Goal: Information Seeking & Learning: Learn about a topic

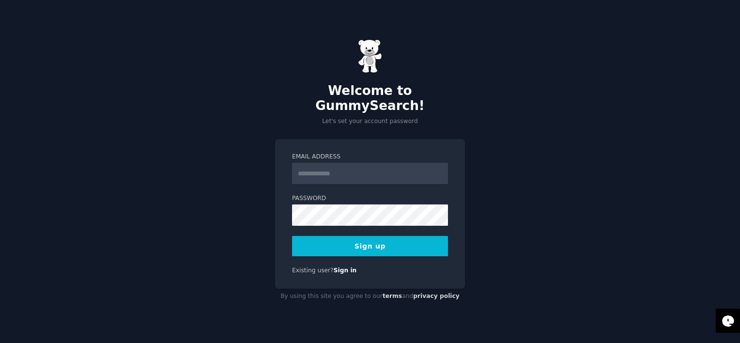
click at [360, 169] on input "Email Address" at bounding box center [370, 173] width 156 height 21
type input "**********"
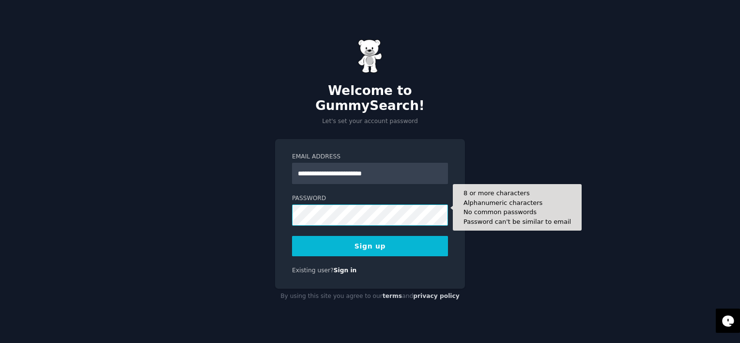
click at [292, 236] on button "Sign up" at bounding box center [370, 246] width 156 height 20
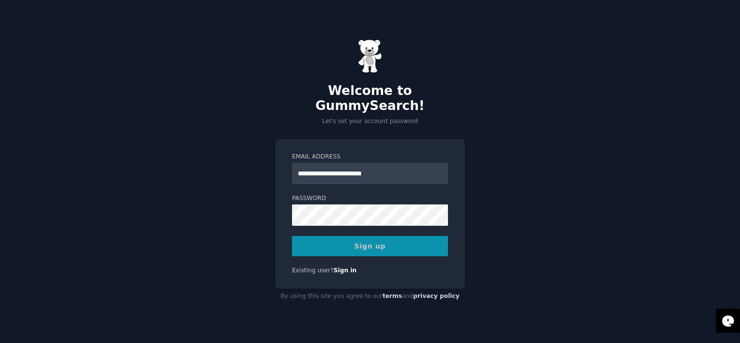
click at [336, 246] on div "Sign up" at bounding box center [370, 246] width 156 height 20
click at [346, 240] on div "Sign up" at bounding box center [370, 246] width 156 height 20
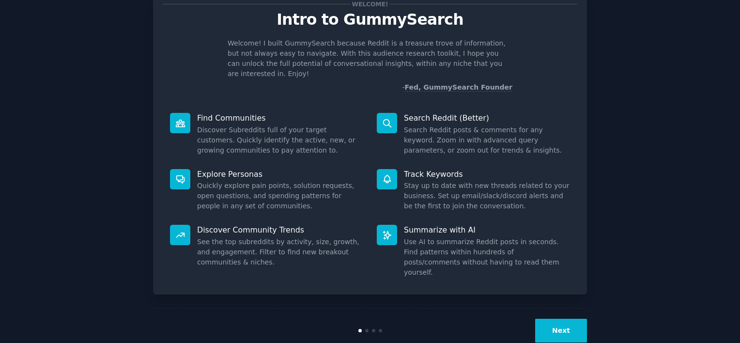
scroll to position [36, 0]
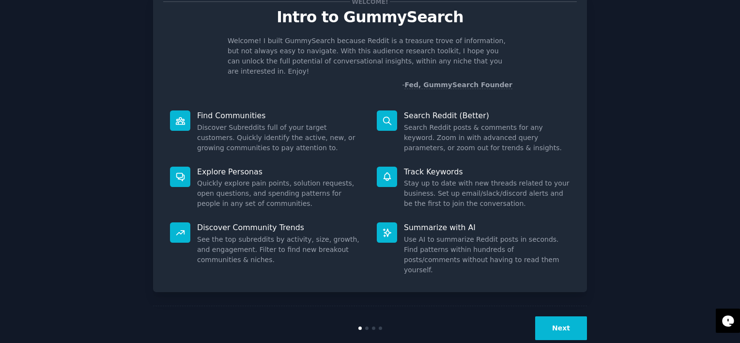
click at [567, 316] on button "Next" at bounding box center [561, 328] width 52 height 24
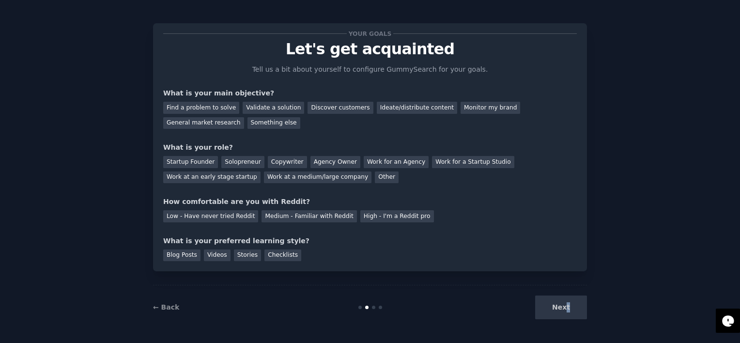
click at [568, 312] on div "Next" at bounding box center [514, 308] width 145 height 24
click at [569, 312] on div "Next" at bounding box center [514, 308] width 145 height 24
click at [566, 309] on div "Next" at bounding box center [514, 308] width 145 height 24
click at [343, 106] on div "Discover customers" at bounding box center [340, 108] width 65 height 12
click at [461, 110] on div "Monitor my brand" at bounding box center [491, 108] width 60 height 12
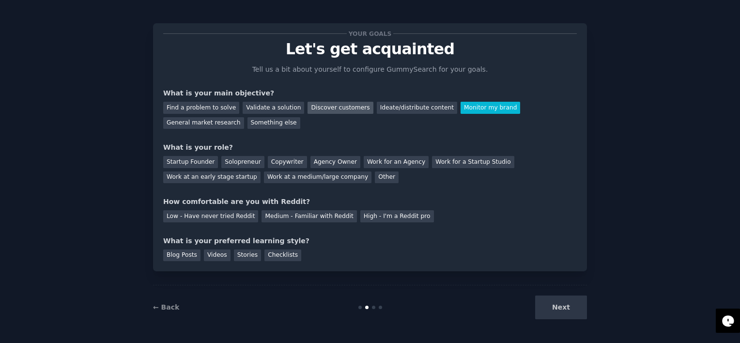
click at [321, 106] on div "Discover customers" at bounding box center [340, 108] width 65 height 12
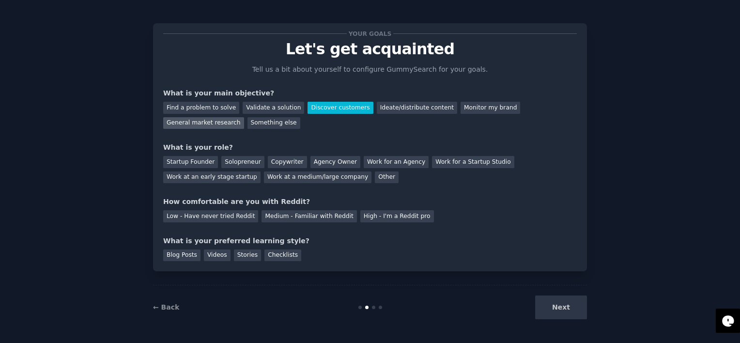
click at [244, 117] on div "General market research" at bounding box center [203, 123] width 81 height 12
click at [308, 112] on div "Discover customers" at bounding box center [340, 108] width 65 height 12
click at [188, 163] on div "Startup Founder" at bounding box center [190, 162] width 55 height 12
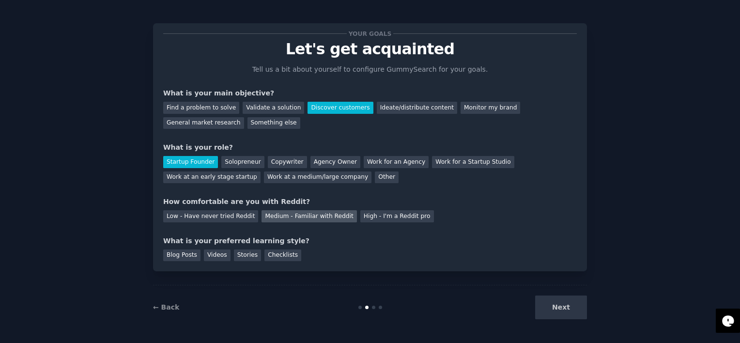
drag, startPoint x: 318, startPoint y: 219, endPoint x: 324, endPoint y: 217, distance: 6.5
click at [318, 219] on div "Medium - Familiar with Reddit" at bounding box center [309, 216] width 95 height 12
click at [234, 256] on div "Stories" at bounding box center [247, 256] width 27 height 12
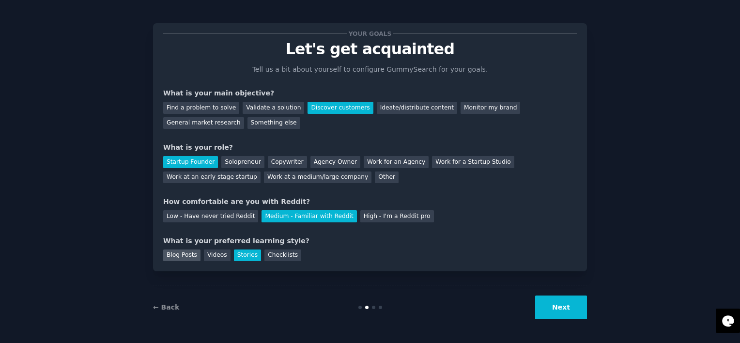
click at [183, 259] on div "Blog Posts" at bounding box center [181, 256] width 37 height 12
click at [564, 306] on button "Next" at bounding box center [561, 308] width 52 height 24
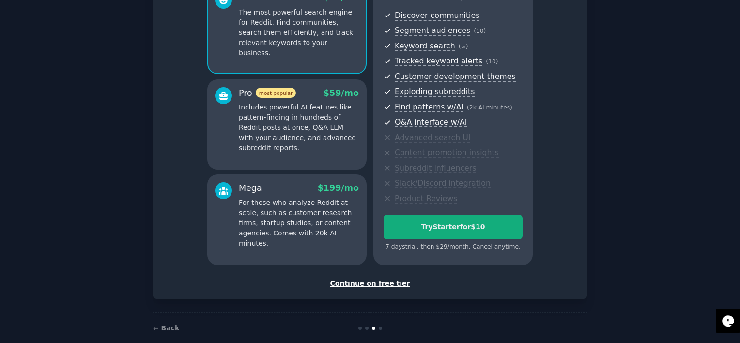
scroll to position [116, 0]
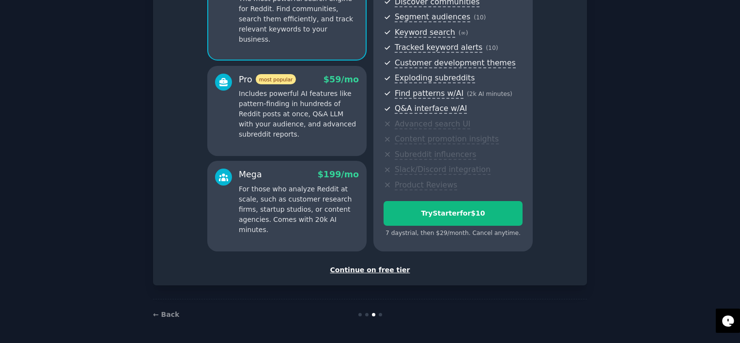
click at [389, 266] on div "Continue on free tier" at bounding box center [370, 270] width 414 height 10
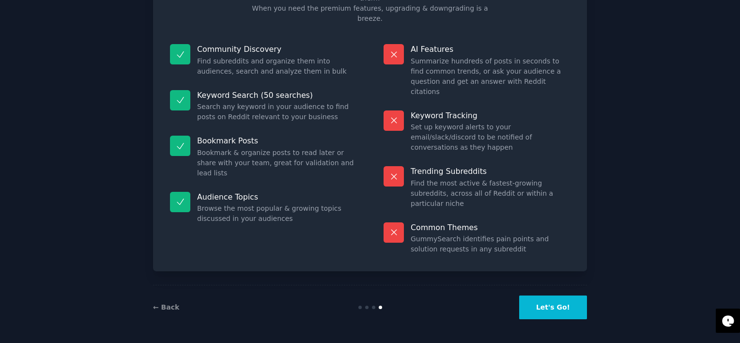
scroll to position [34, 0]
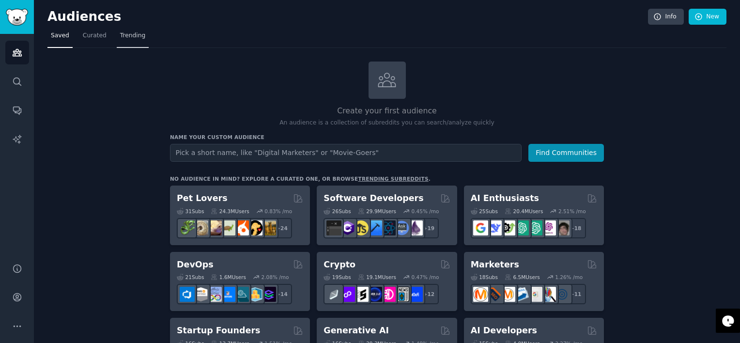
click at [117, 37] on link "Trending" at bounding box center [133, 38] width 32 height 20
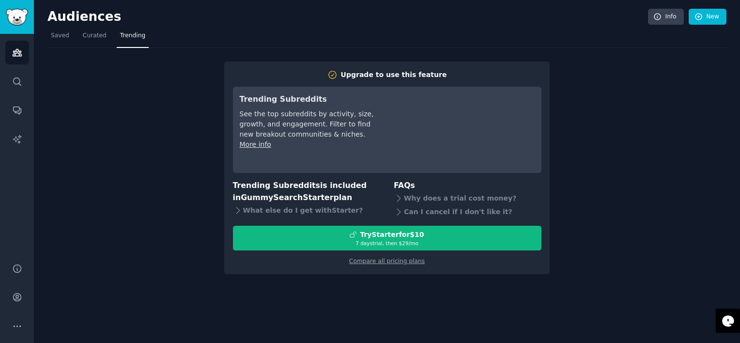
click at [131, 35] on span "Trending" at bounding box center [132, 35] width 25 height 9
click at [85, 39] on span "Curated" at bounding box center [95, 35] width 24 height 9
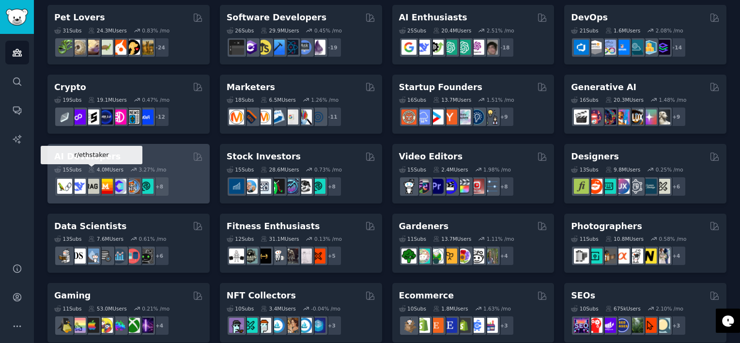
scroll to position [97, 0]
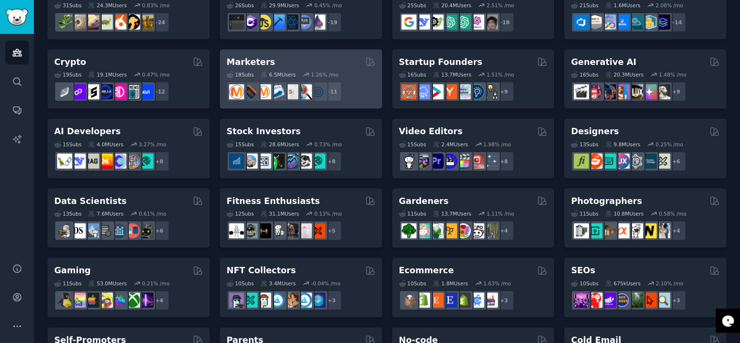
click at [344, 75] on div "18 Sub s 6.5M Users 1.26 % /mo" at bounding box center [301, 74] width 149 height 7
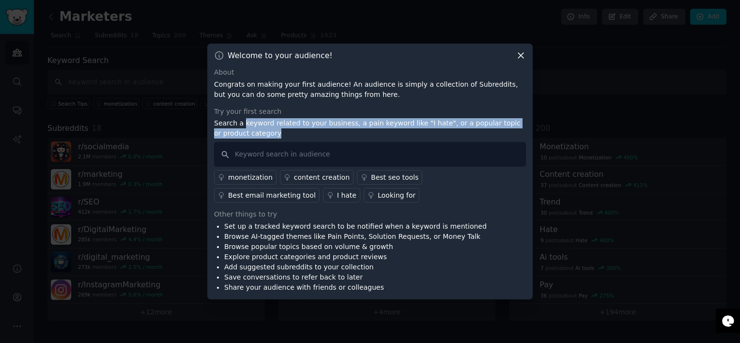
drag, startPoint x: 241, startPoint y: 130, endPoint x: 297, endPoint y: 130, distance: 55.2
click at [297, 130] on p "Search a keyword related to your business, a pain keyword like "I hate", or a p…" at bounding box center [370, 128] width 312 height 20
click at [523, 58] on icon at bounding box center [520, 55] width 5 height 5
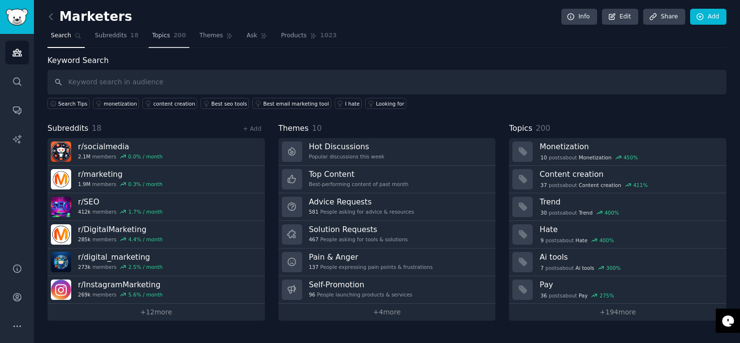
click at [154, 37] on span "Topics" at bounding box center [161, 35] width 18 height 9
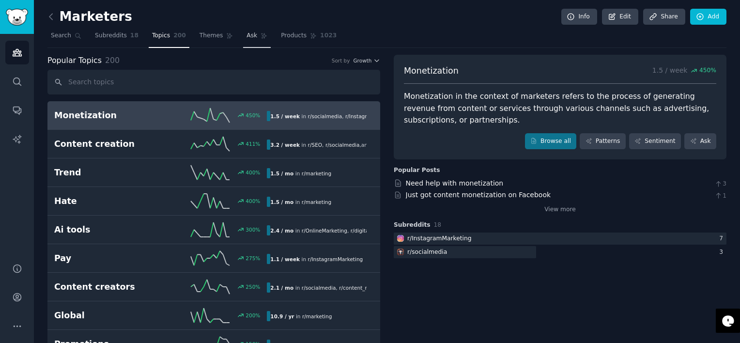
click at [247, 38] on span "Ask" at bounding box center [252, 35] width 11 height 9
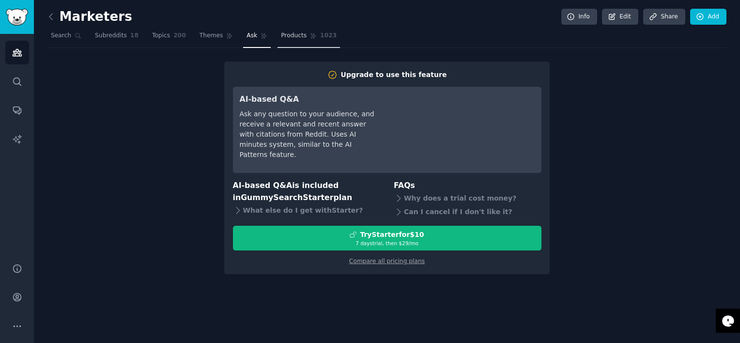
click at [281, 33] on span "Products" at bounding box center [294, 35] width 26 height 9
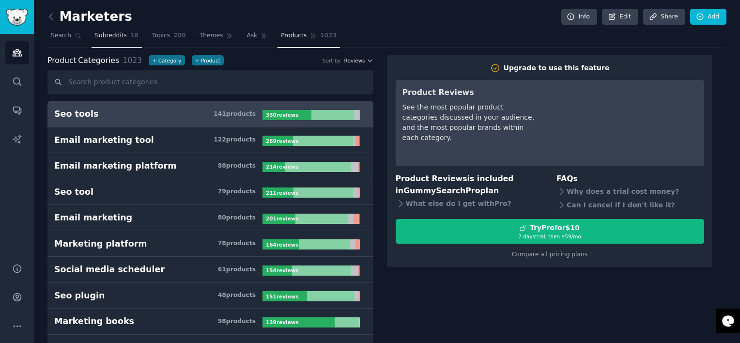
click at [98, 34] on span "Subreddits" at bounding box center [111, 35] width 32 height 9
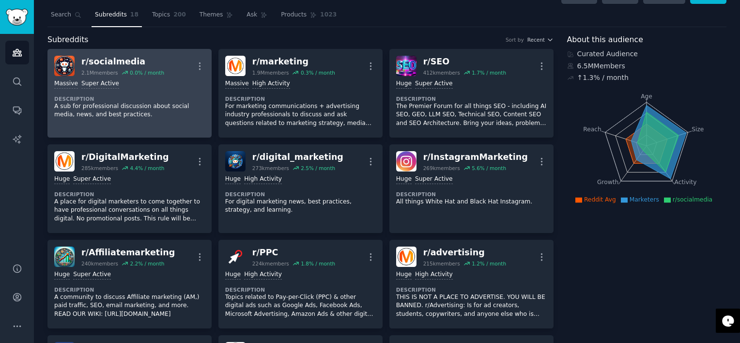
scroll to position [48, 0]
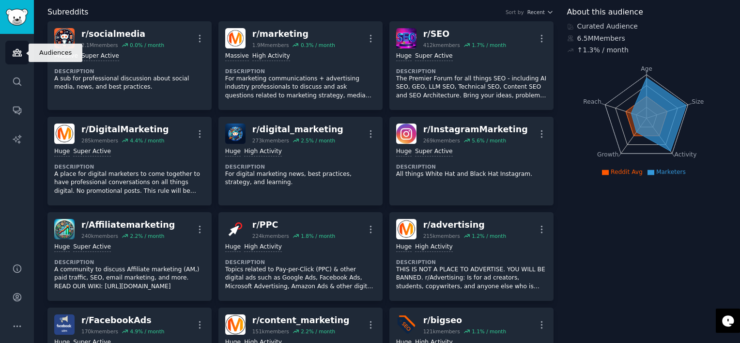
click at [10, 57] on link "Audiences" at bounding box center [17, 53] width 24 height 24
